Goal: Task Accomplishment & Management: Complete application form

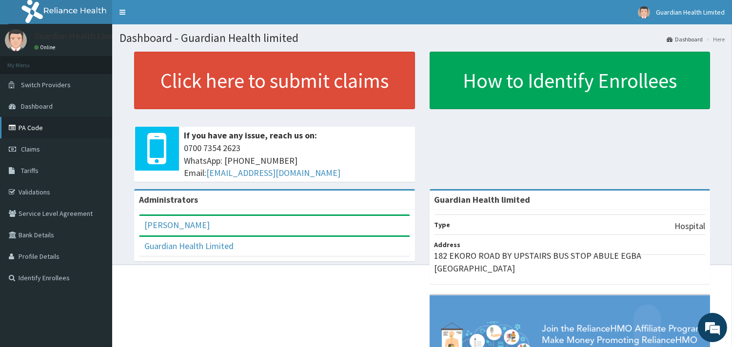
click at [38, 135] on link "PA Code" at bounding box center [56, 127] width 112 height 21
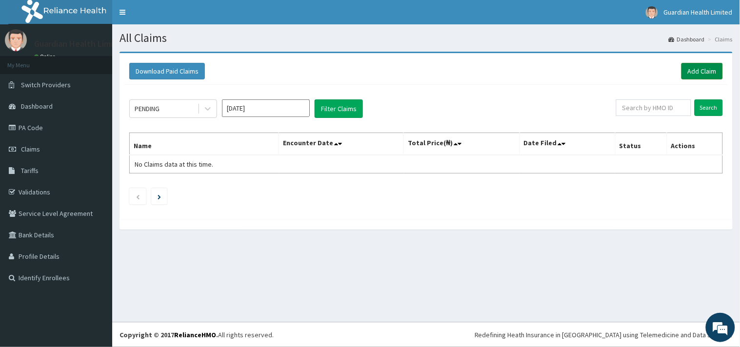
click at [694, 69] on link "Add Claim" at bounding box center [701, 71] width 41 height 17
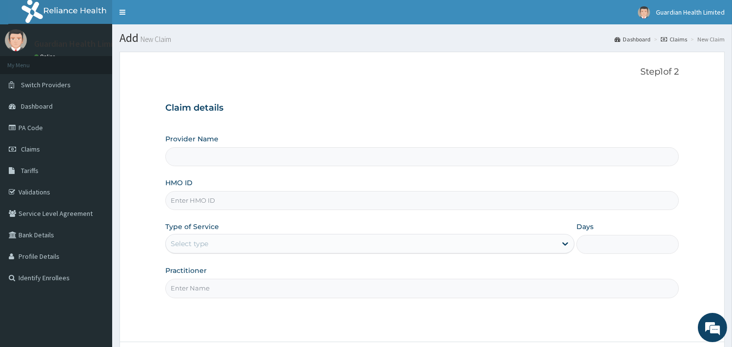
type input "Guardian Health limited"
click at [249, 201] on input "HMO ID" at bounding box center [422, 200] width 514 height 19
paste input "oaf/10001/b"
type input "oaf/10001/b"
click at [269, 240] on div "Select type" at bounding box center [361, 244] width 391 height 16
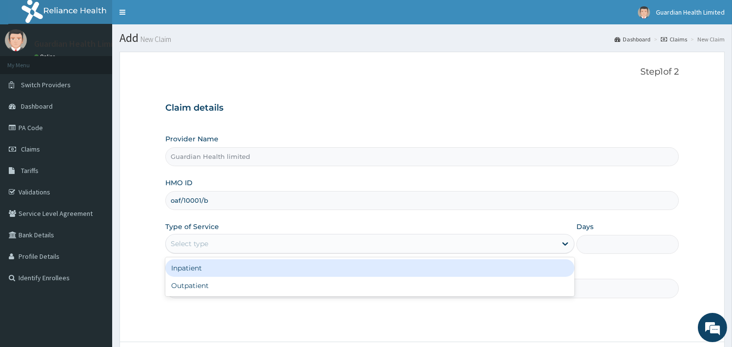
click at [222, 272] on div "Inpatient" at bounding box center [369, 269] width 409 height 18
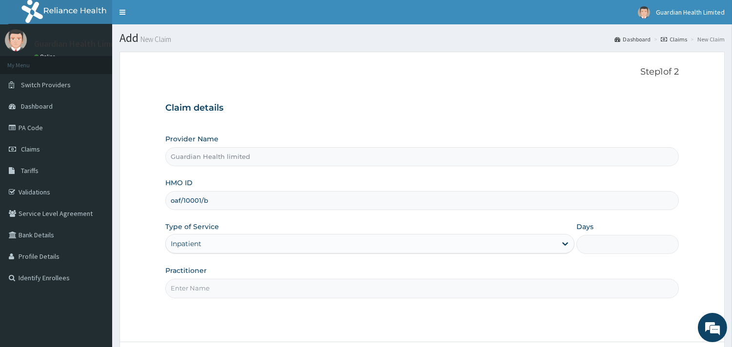
click at [622, 243] on input "Days" at bounding box center [628, 244] width 102 height 19
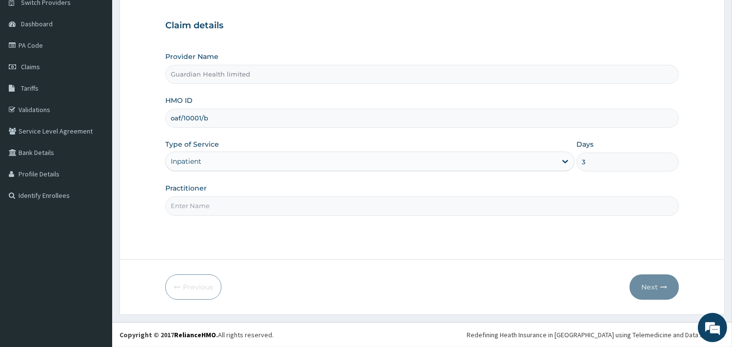
type input "3"
click at [427, 205] on input "Practitioner" at bounding box center [422, 206] width 514 height 19
type input "d"
type input "DR OREKOYA"
click at [662, 275] on button "Next" at bounding box center [654, 287] width 49 height 25
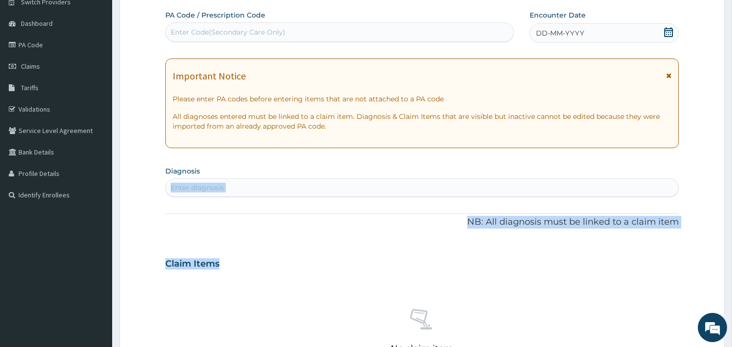
drag, startPoint x: 572, startPoint y: 244, endPoint x: 529, endPoint y: 167, distance: 88.7
click at [529, 167] on div "PA Code / Prescription Code Enter Code(Secondary Care Only) Encounter Date DD-M…" at bounding box center [422, 262] width 514 height 505
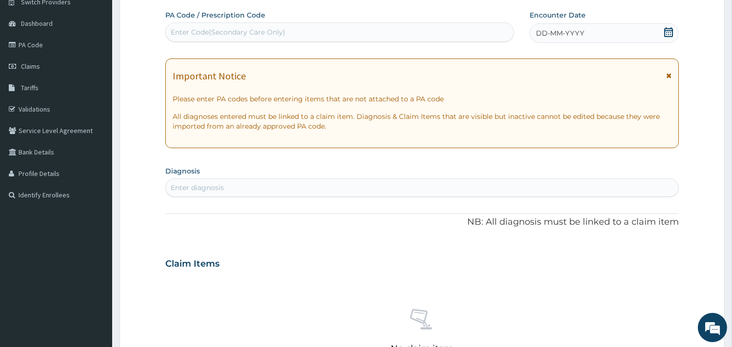
click at [328, 36] on div "Enter Code(Secondary Care Only)" at bounding box center [340, 32] width 348 height 16
type input "P"
paste input "PA/6CDBA0"
type input "PA/6CDBA0"
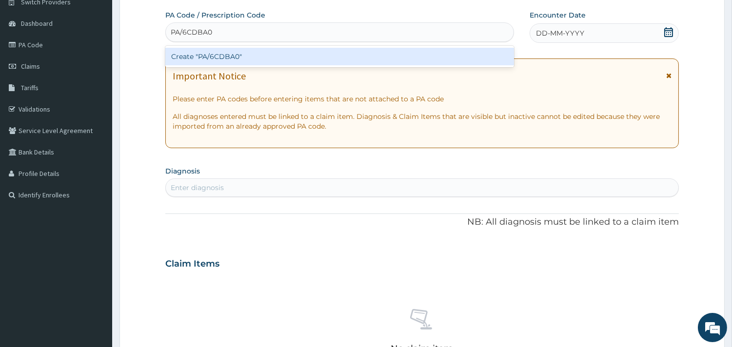
click at [250, 59] on div "Create "PA/6CDBA0"" at bounding box center [339, 57] width 349 height 18
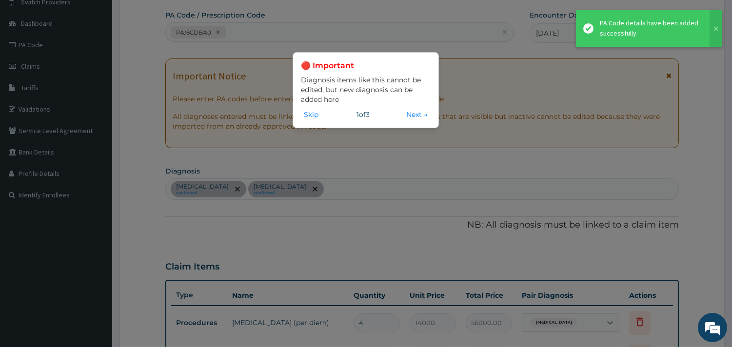
scroll to position [341, 0]
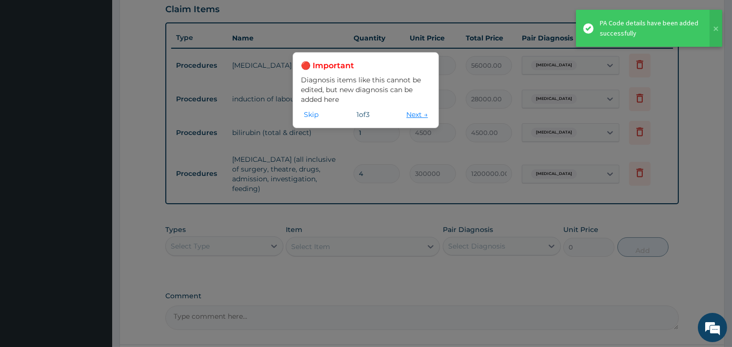
click at [405, 115] on button "Next →" at bounding box center [416, 114] width 27 height 11
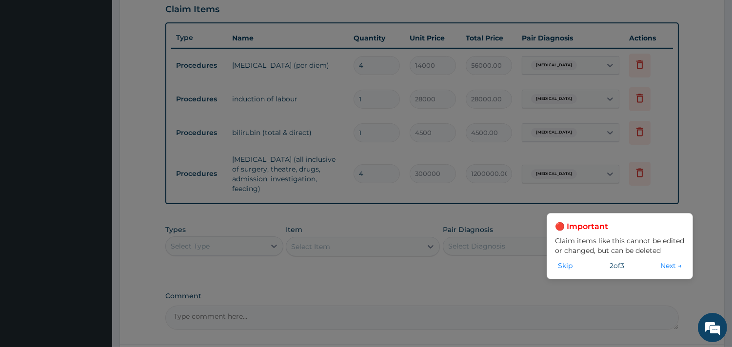
click at [669, 265] on button "Next →" at bounding box center [671, 265] width 27 height 11
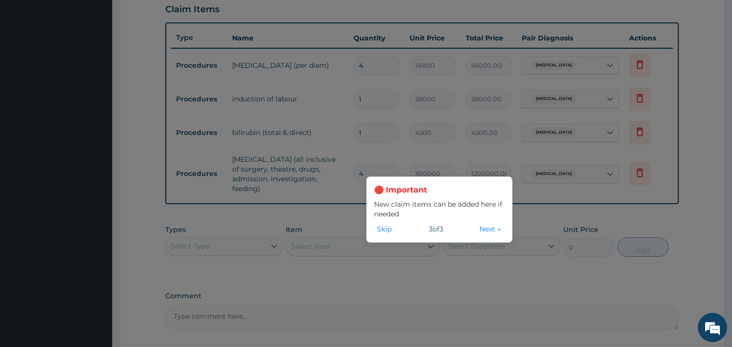
click at [477, 227] on button "Next →" at bounding box center [490, 229] width 27 height 11
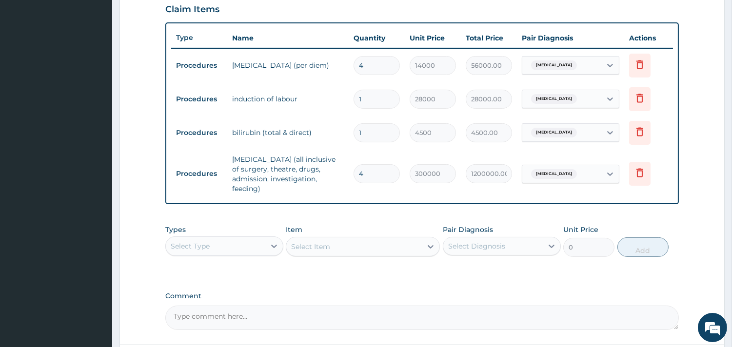
drag, startPoint x: 364, startPoint y: 171, endPoint x: 303, endPoint y: 194, distance: 65.1
click at [303, 194] on tr "Procedures caesarean section (all inclusive of surgery, theatre, drugs, admissi…" at bounding box center [422, 174] width 502 height 49
type input "1"
type input "300000.00"
type input "1"
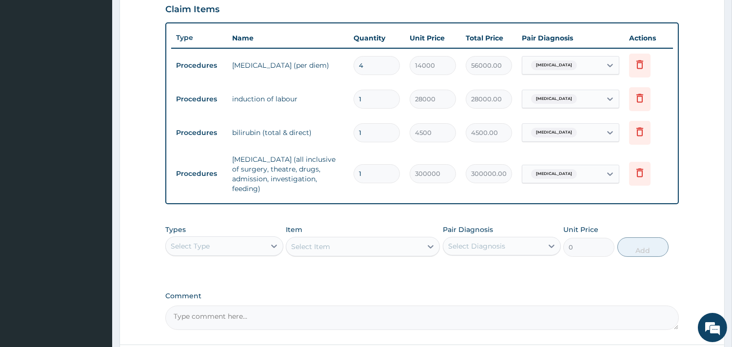
drag, startPoint x: 380, startPoint y: 64, endPoint x: 208, endPoint y: 65, distance: 171.7
click at [208, 65] on tr "Procedures phototherapy (per diem) 4 14000 56000.00 Neonatal jaundice Delete" at bounding box center [422, 66] width 502 height 34
type input "2"
type input "28000.00"
type input "2"
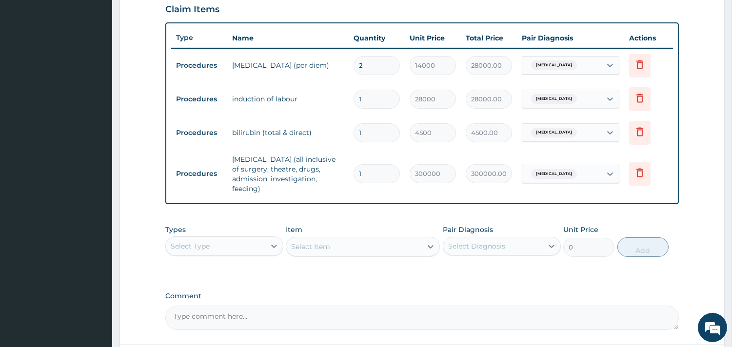
click at [379, 129] on input "1" at bounding box center [377, 132] width 46 height 19
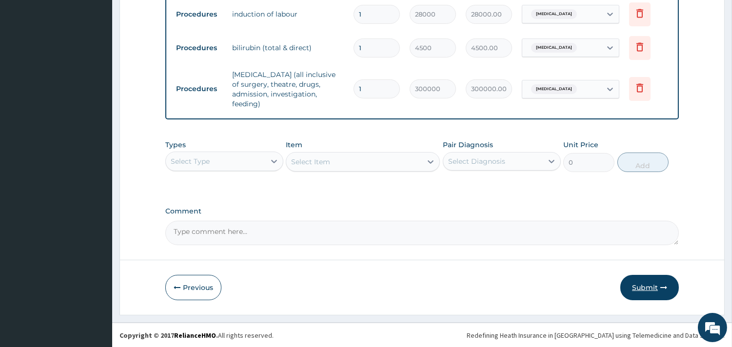
click at [652, 291] on button "Submit" at bounding box center [650, 287] width 59 height 25
